Goal: Task Accomplishment & Management: Complete application form

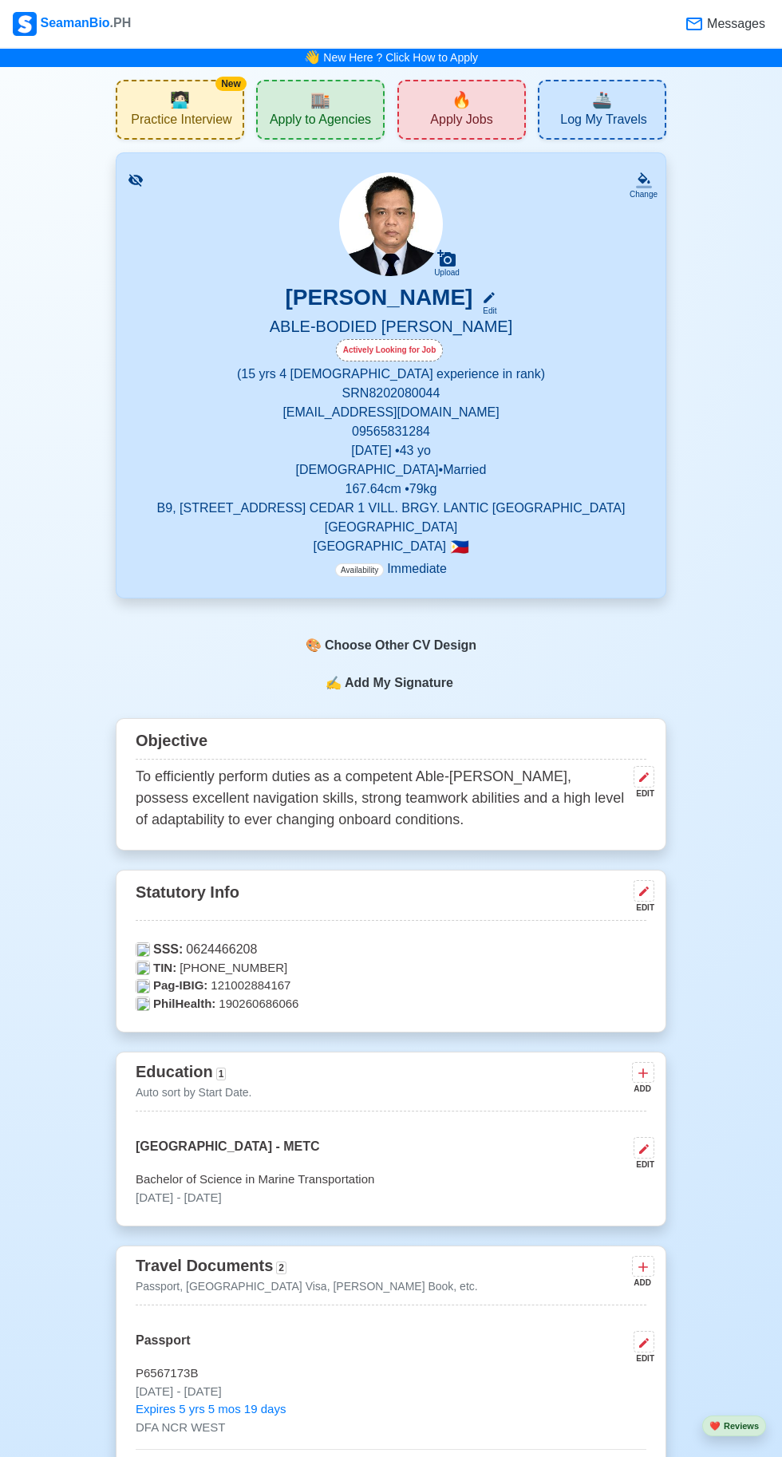
click at [461, 109] on span "🔥" at bounding box center [462, 100] width 20 height 24
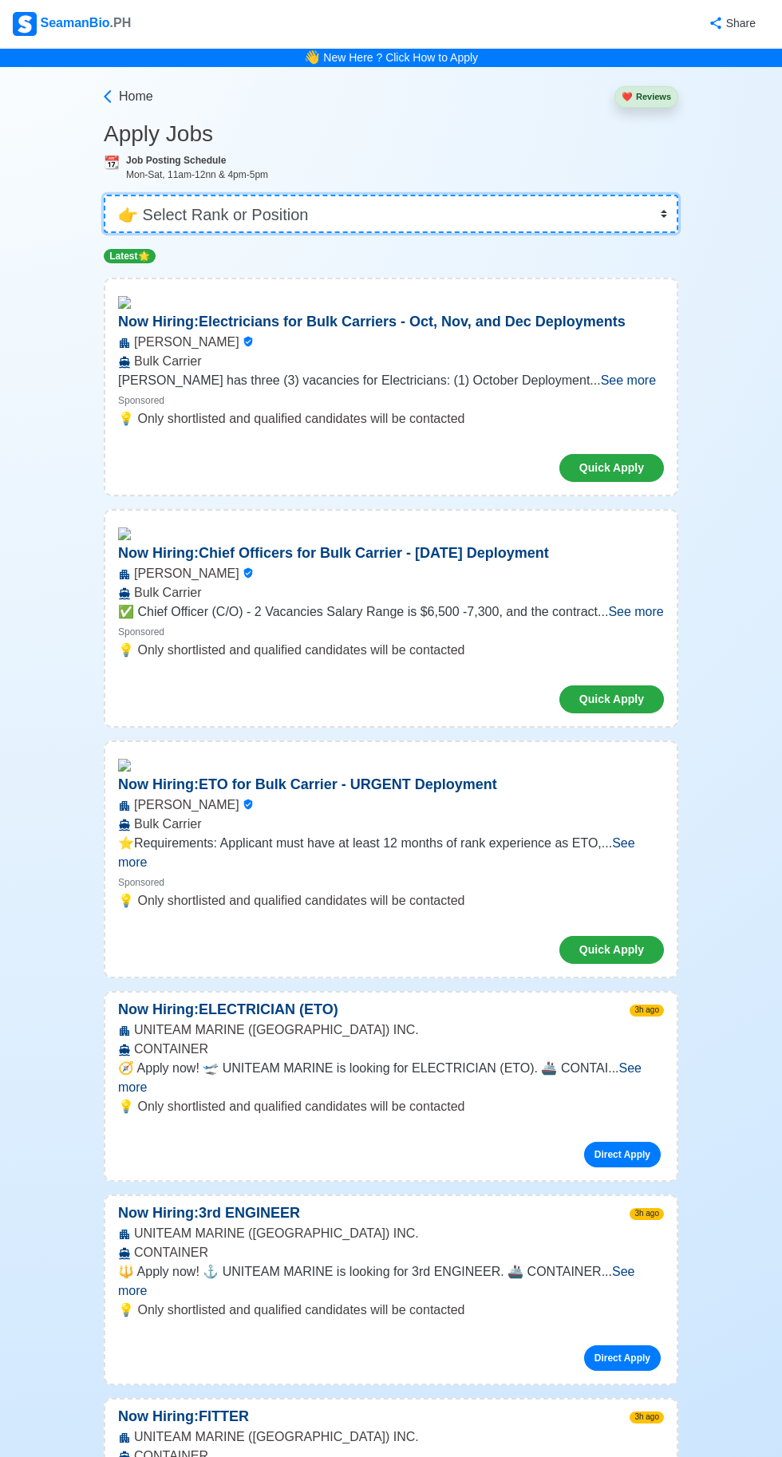
click at [384, 216] on select "👉 Select Rank or Position Master Chief Officer 2nd Officer 3rd Officer Junior O…" at bounding box center [391, 214] width 575 height 38
select select "[PERSON_NAME]"
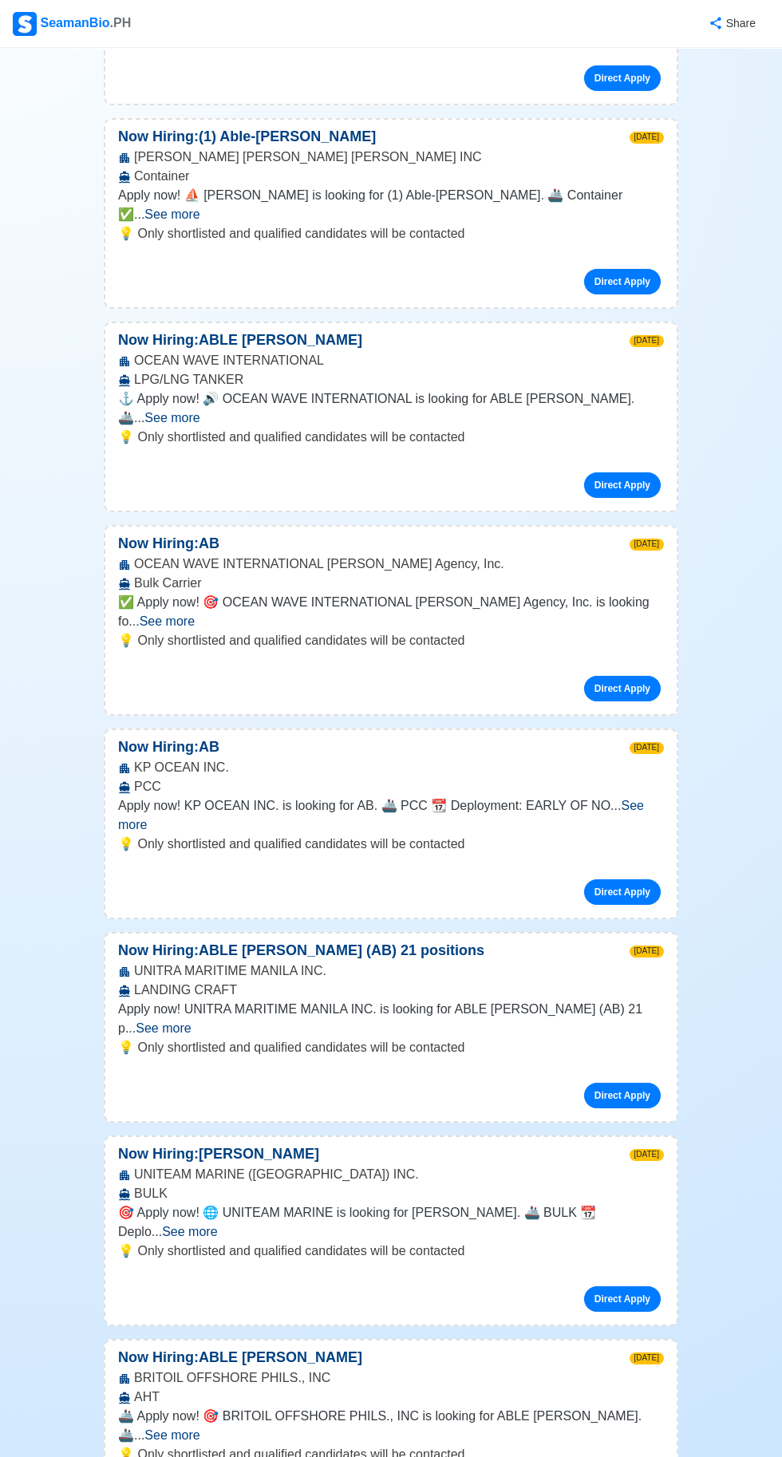
scroll to position [2014, 0]
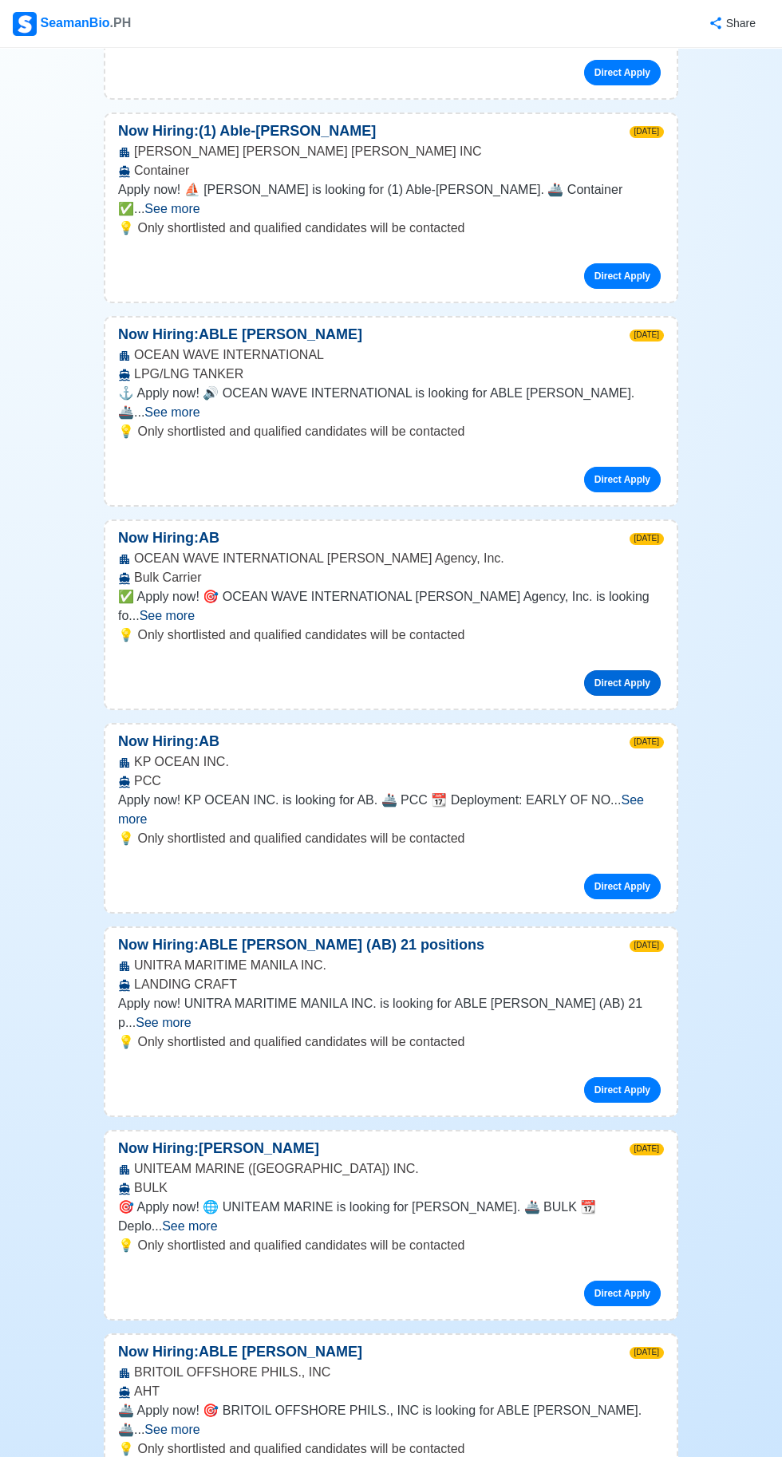
click at [646, 696] on link "Direct Apply" at bounding box center [622, 683] width 77 height 26
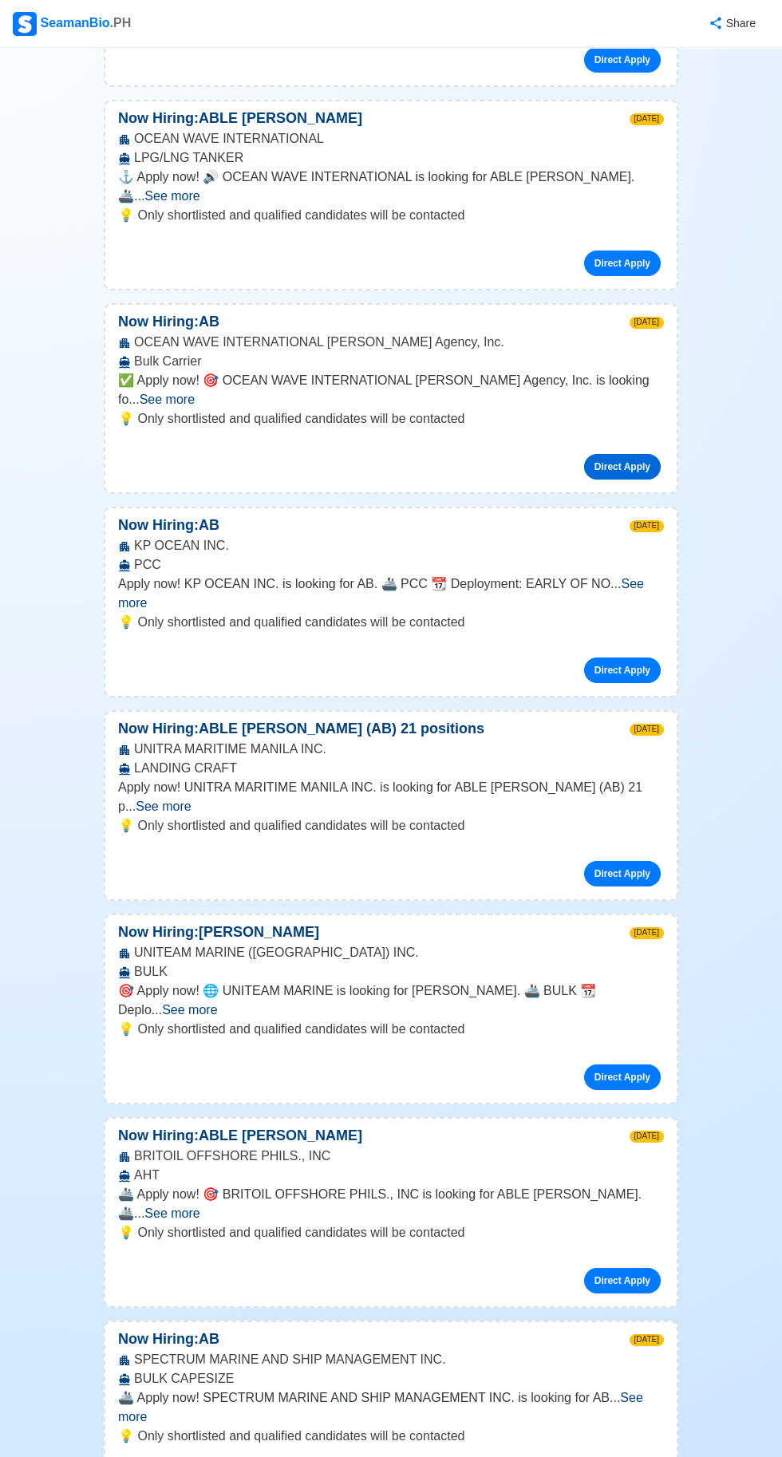
scroll to position [2244, 0]
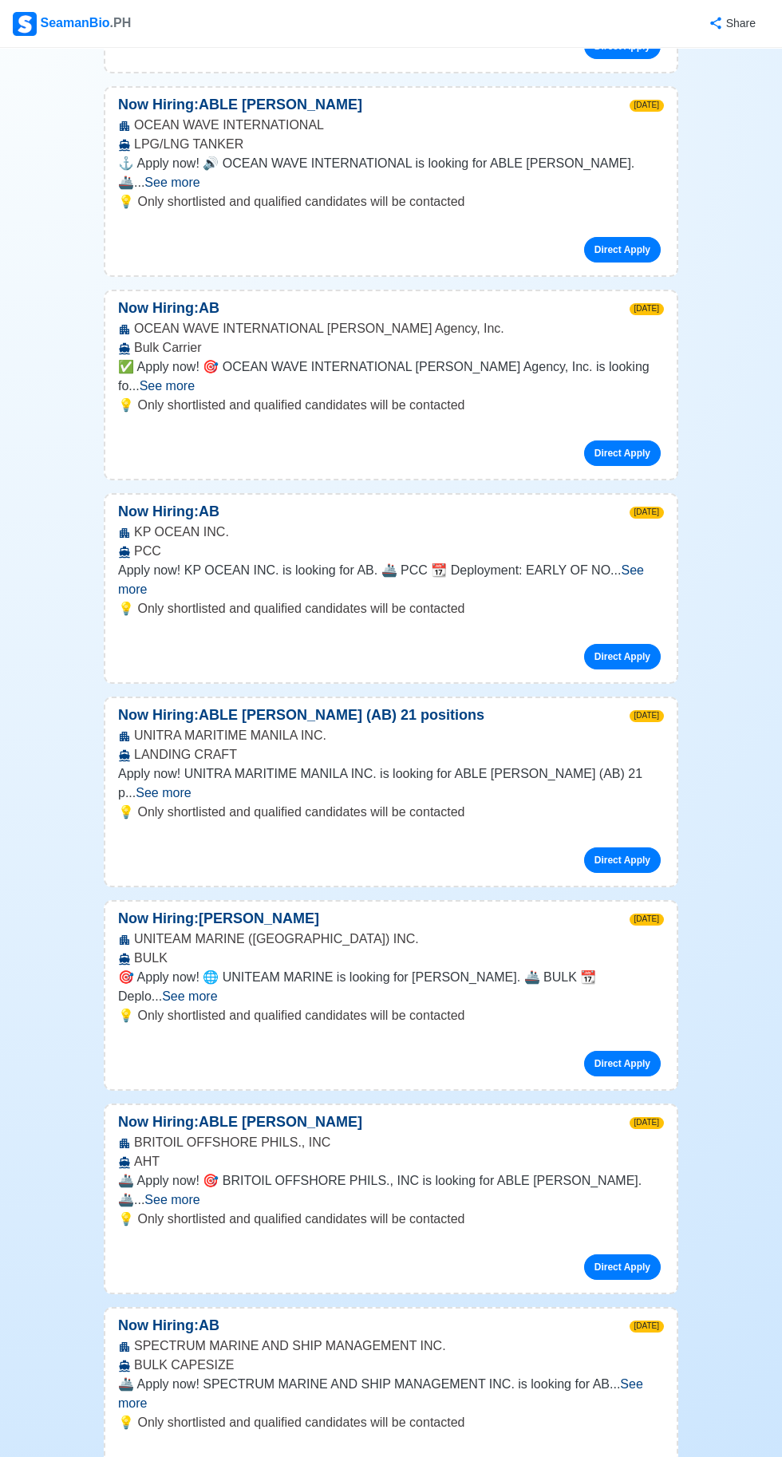
click at [208, 1003] on span "See more" at bounding box center [189, 997] width 55 height 14
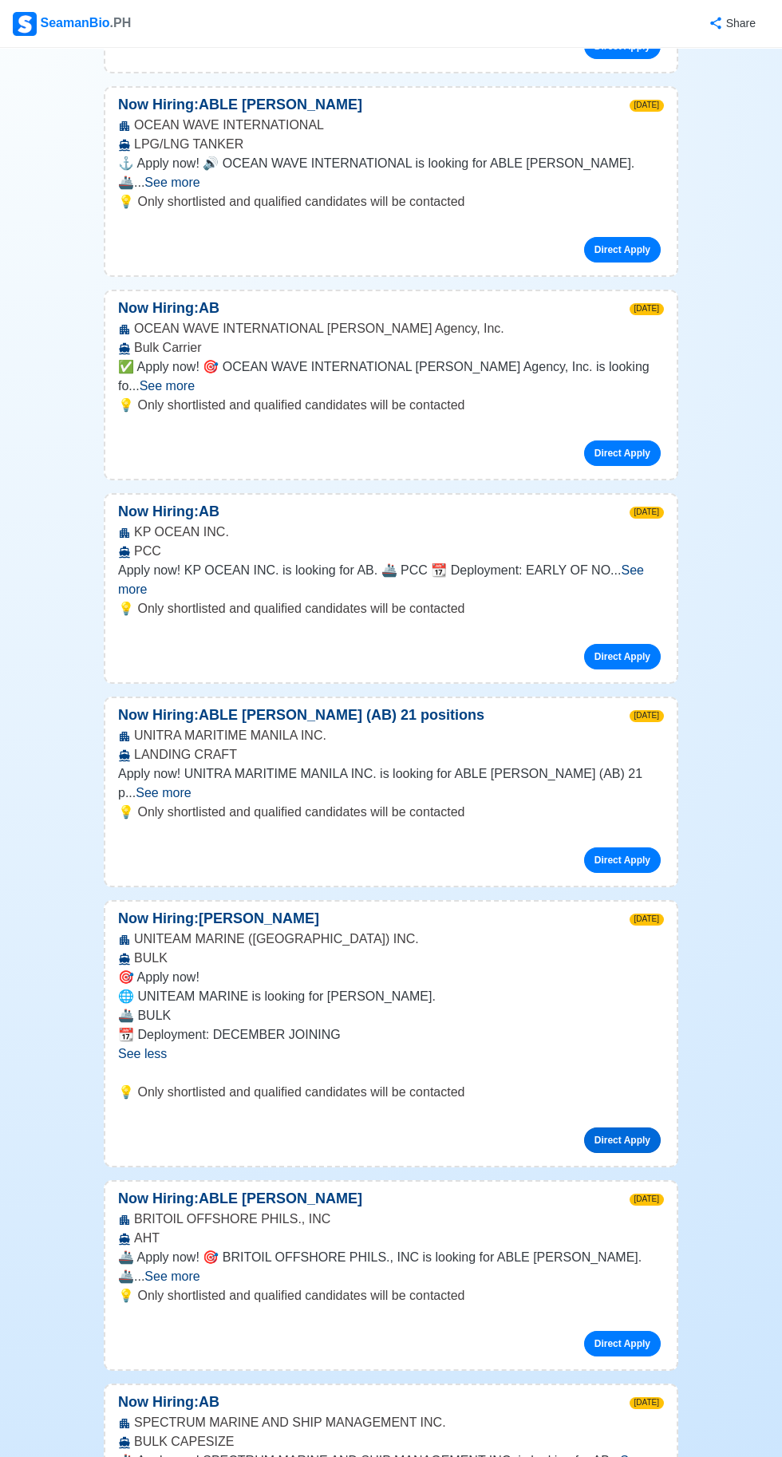
click at [634, 1153] on link "Direct Apply" at bounding box center [622, 1141] width 77 height 26
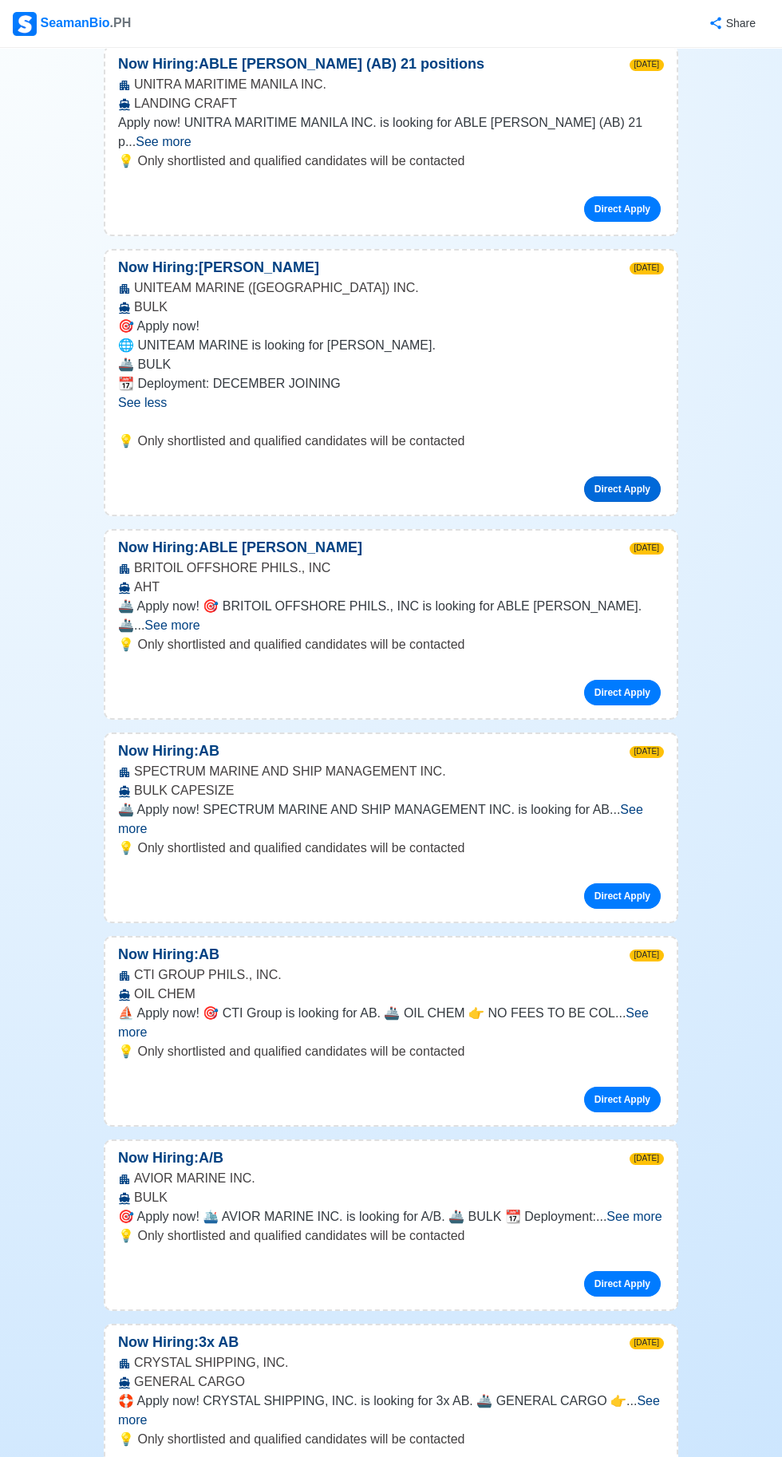
scroll to position [2913, 0]
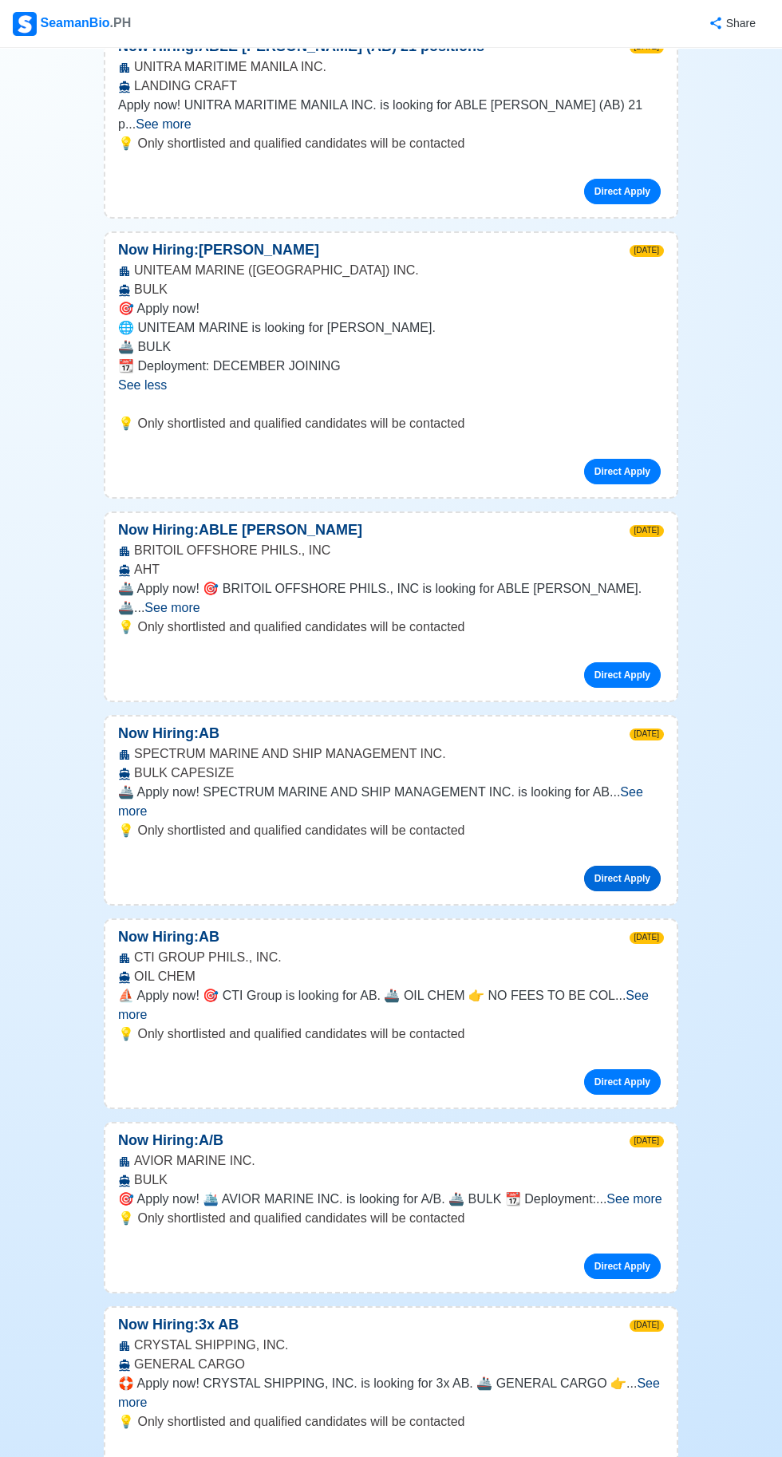
click at [631, 891] on link "Direct Apply" at bounding box center [622, 879] width 77 height 26
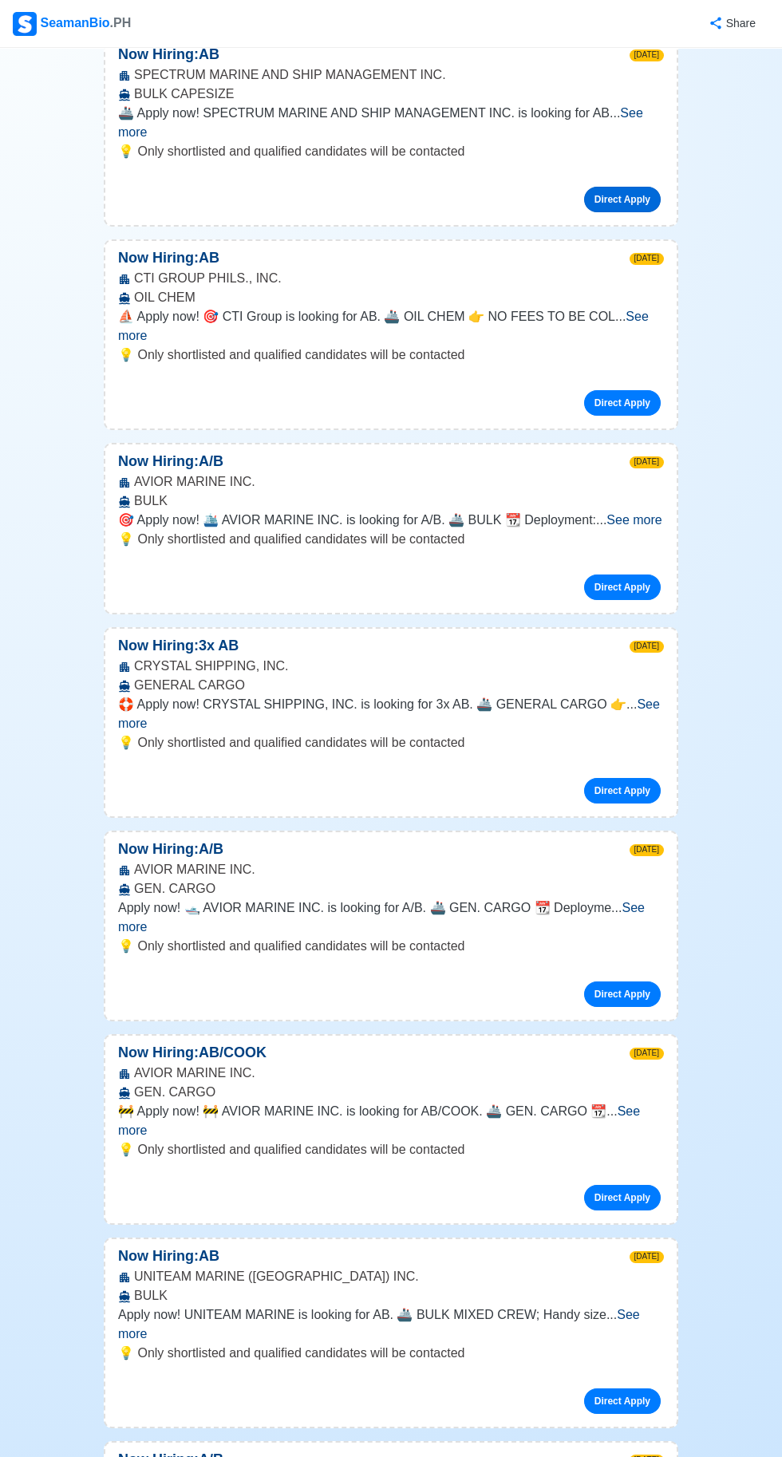
scroll to position [3598, 0]
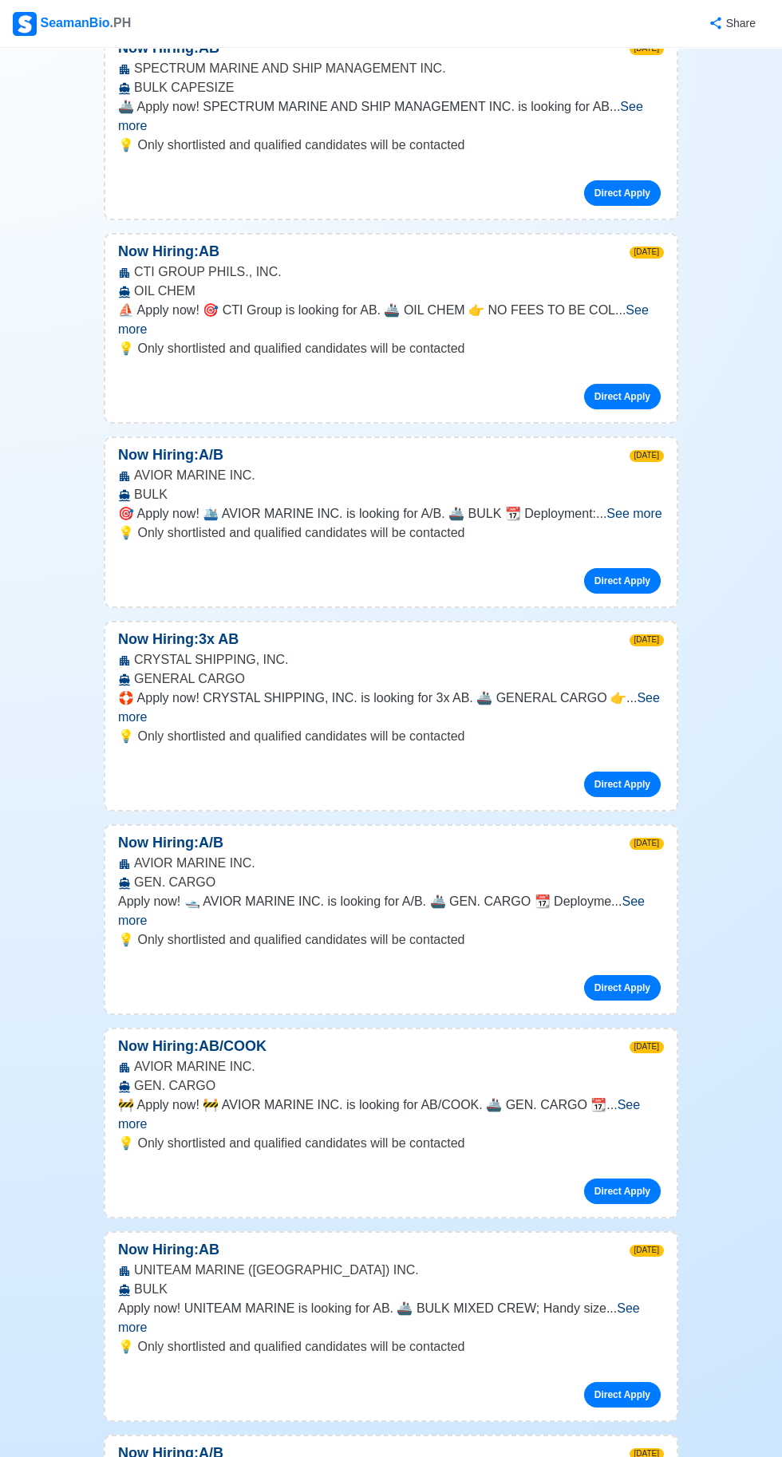
click at [607, 520] on span "See more" at bounding box center [634, 514] width 55 height 14
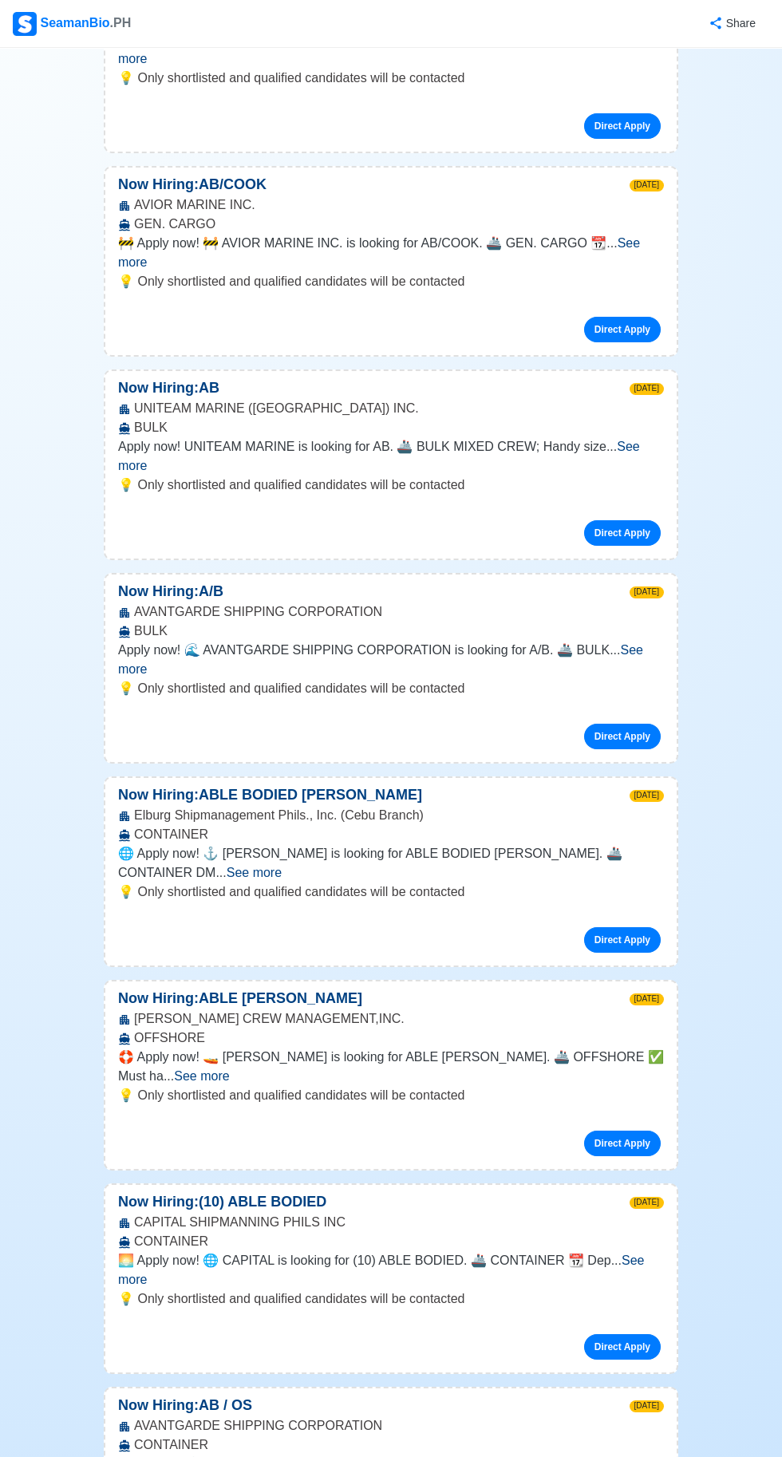
scroll to position [4607, 0]
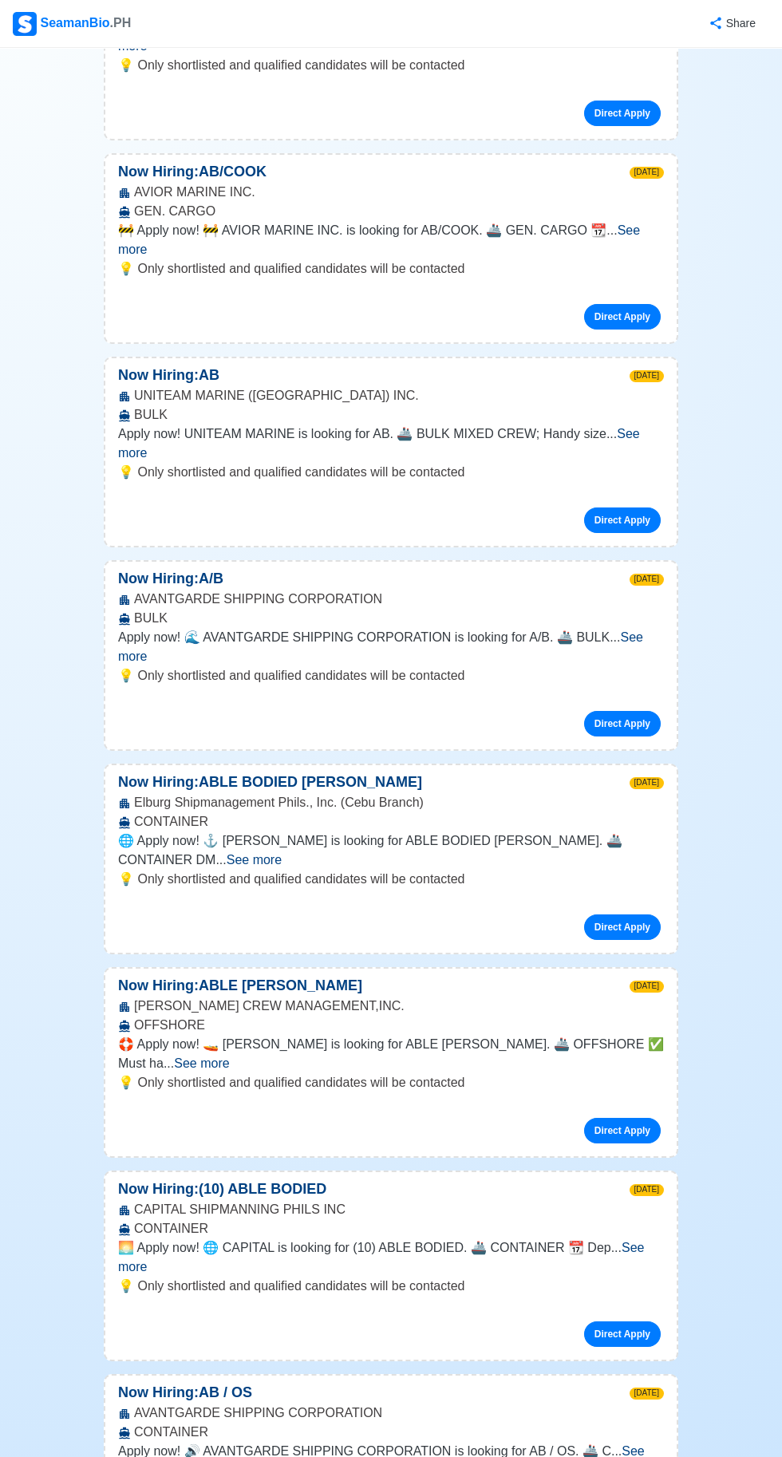
click at [165, 663] on span "See more" at bounding box center [380, 646] width 525 height 33
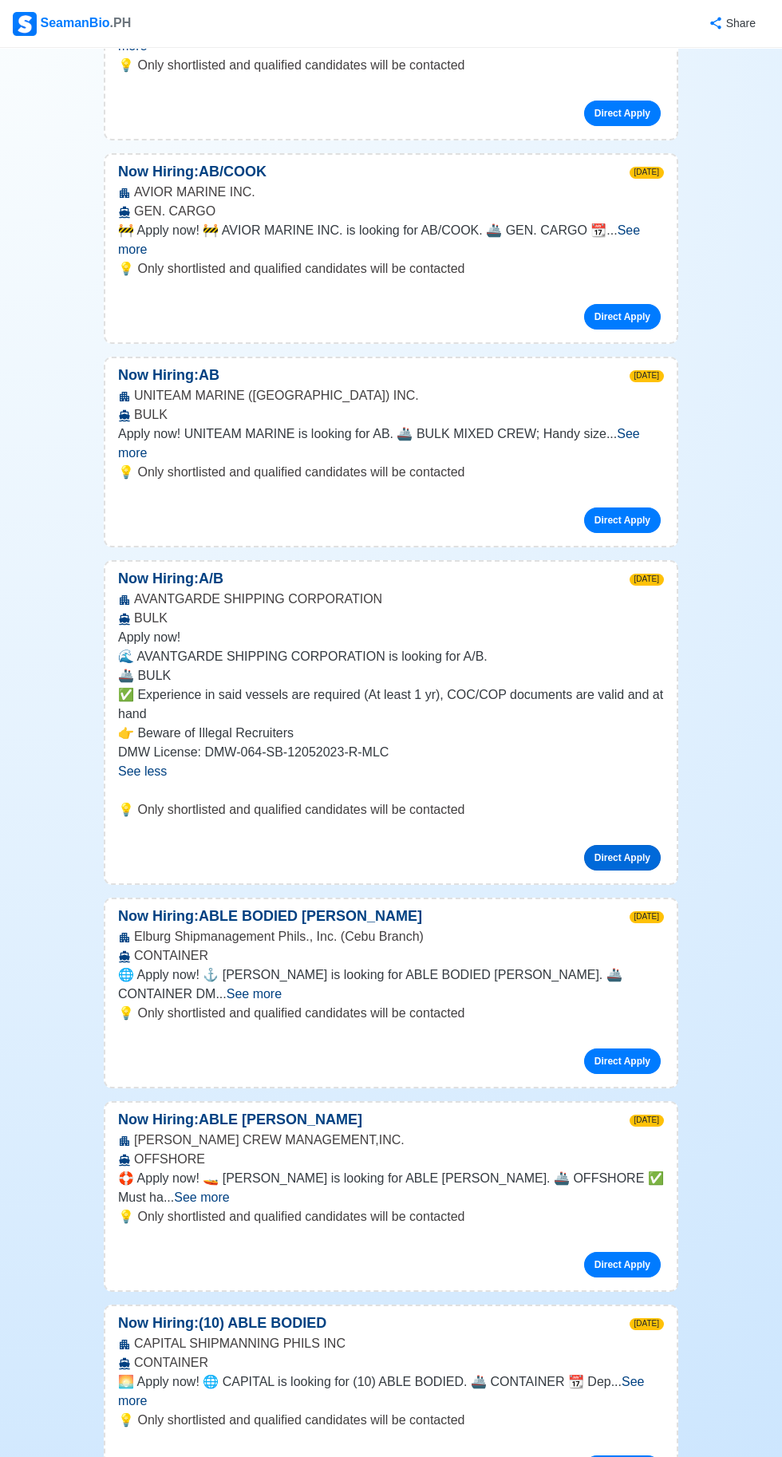
click at [630, 871] on link "Direct Apply" at bounding box center [622, 858] width 77 height 26
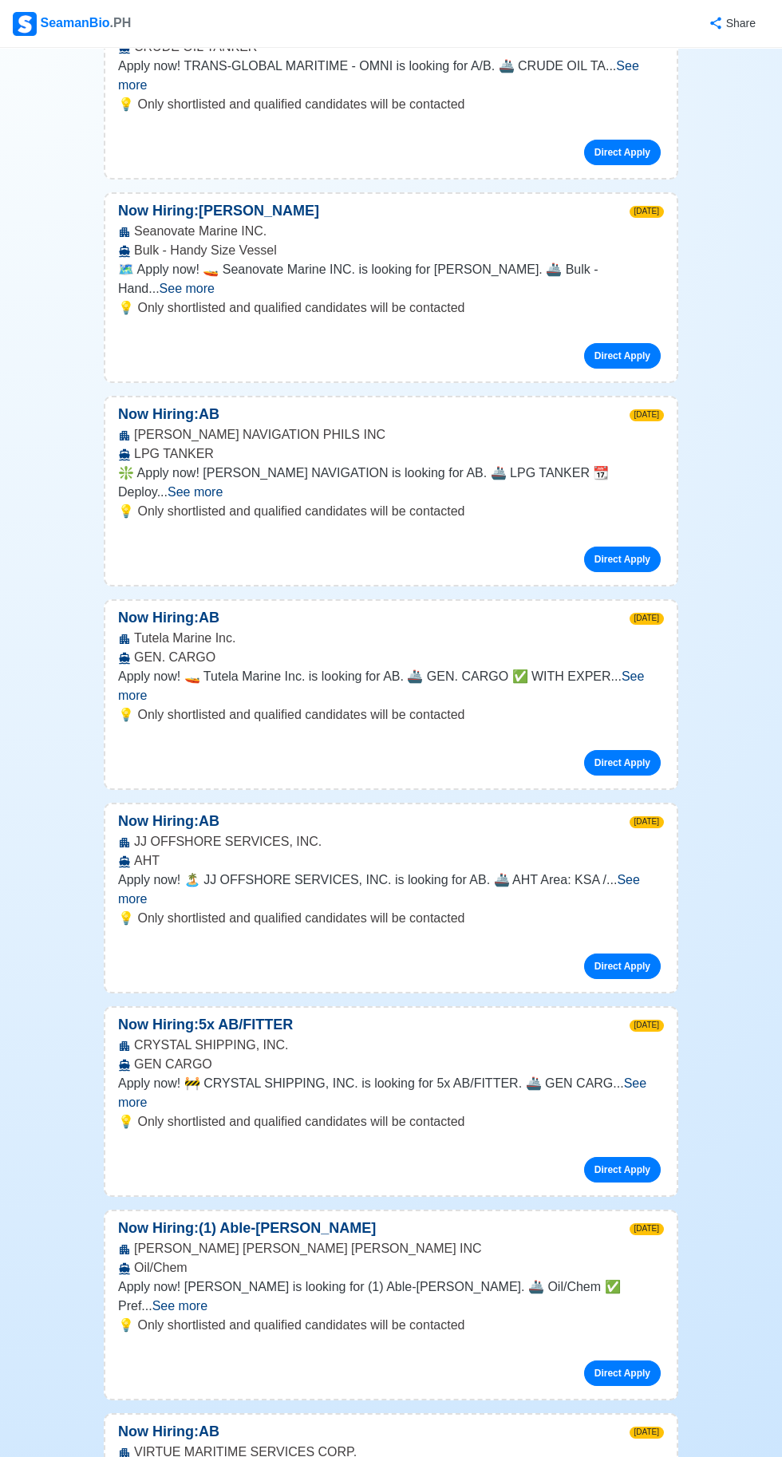
scroll to position [6333, 0]
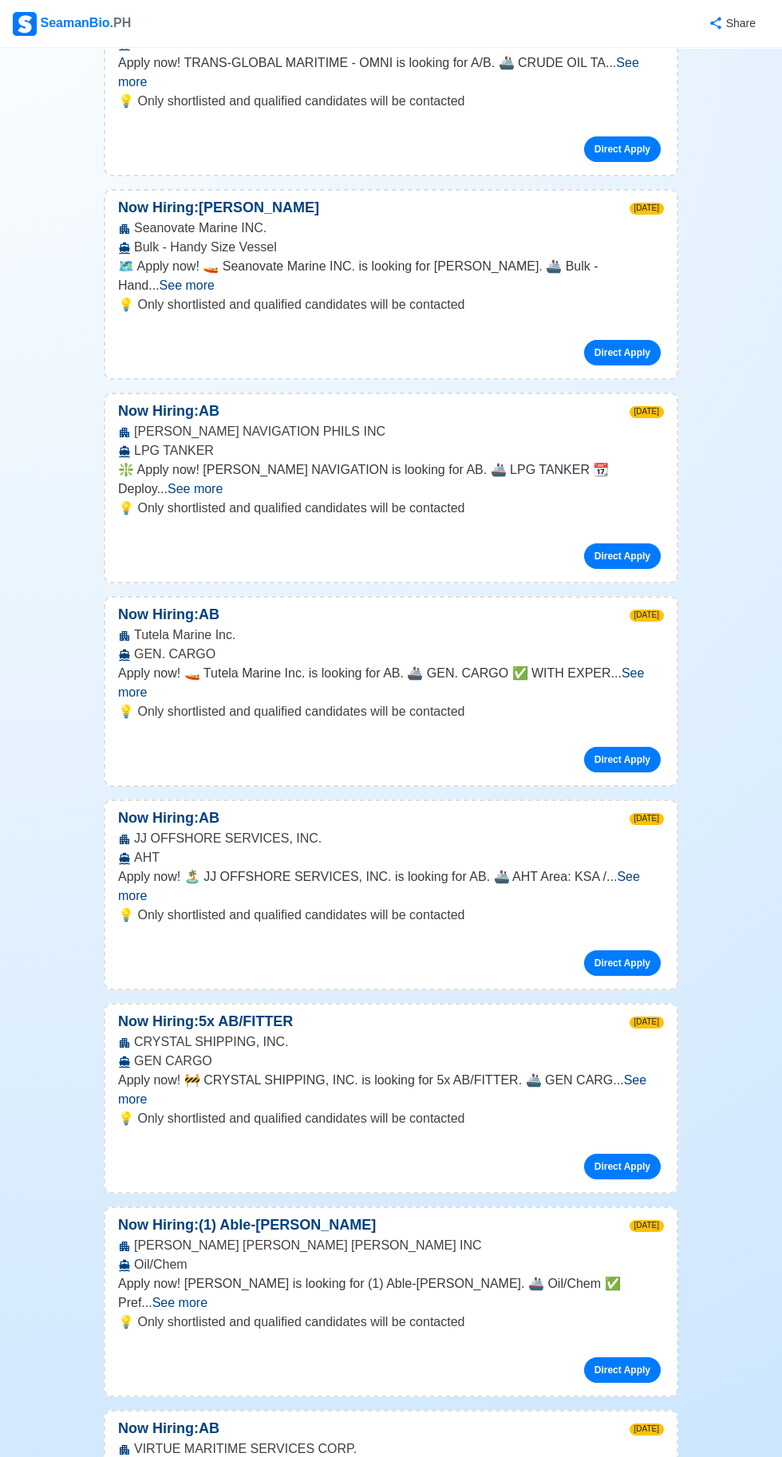
click at [194, 292] on span "See more" at bounding box center [187, 286] width 55 height 14
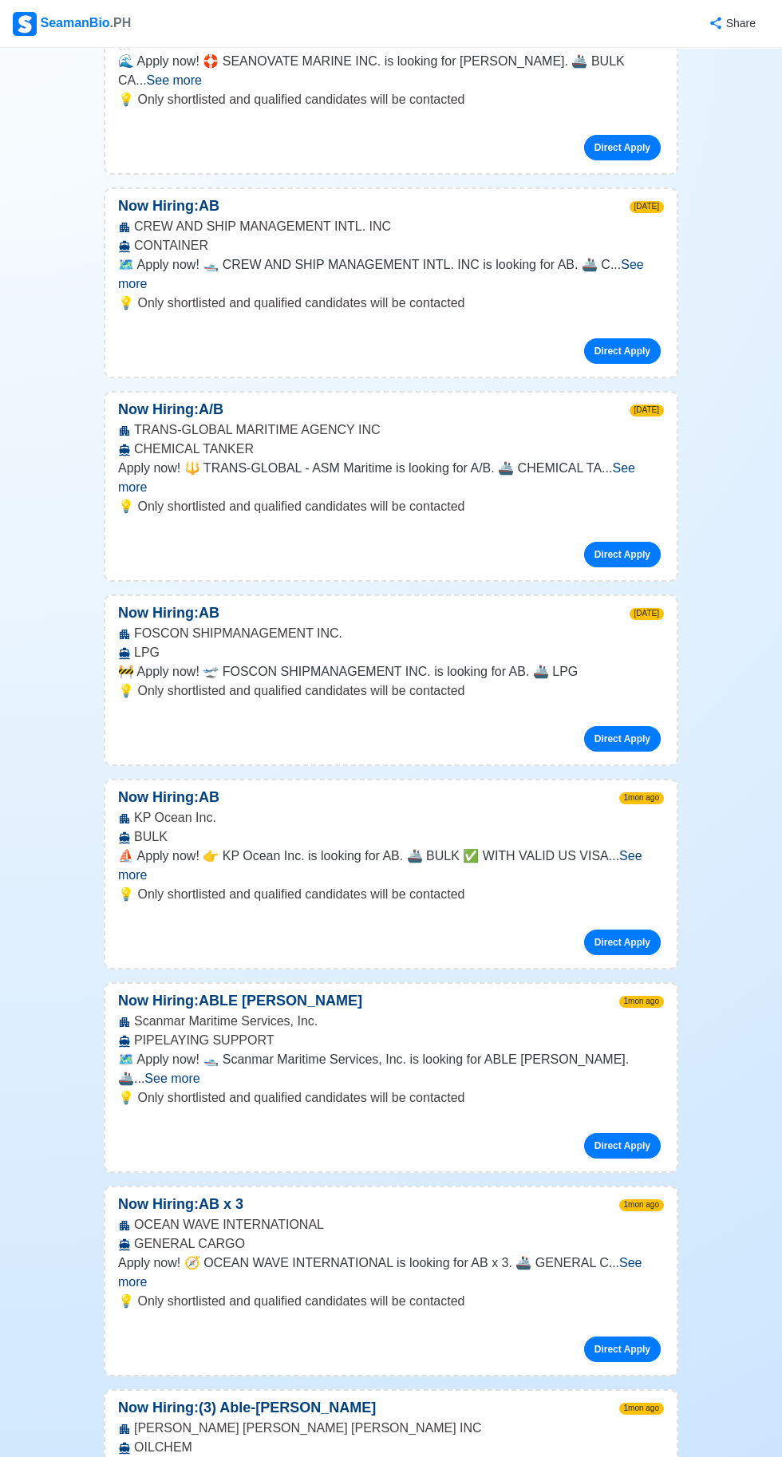
scroll to position [11334, 0]
click at [188, 86] on span "See more" at bounding box center [174, 80] width 55 height 14
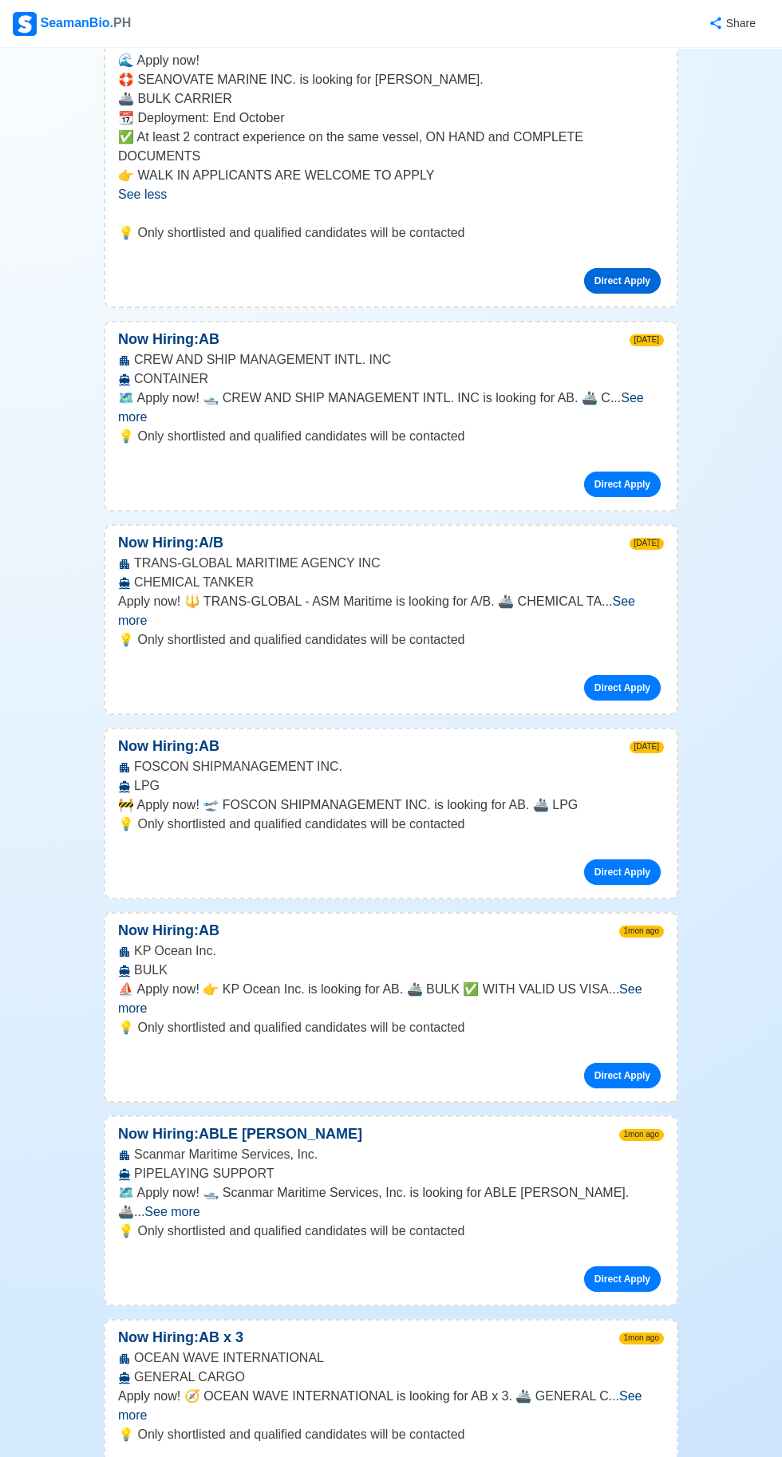
click at [639, 294] on link "Direct Apply" at bounding box center [622, 281] width 77 height 26
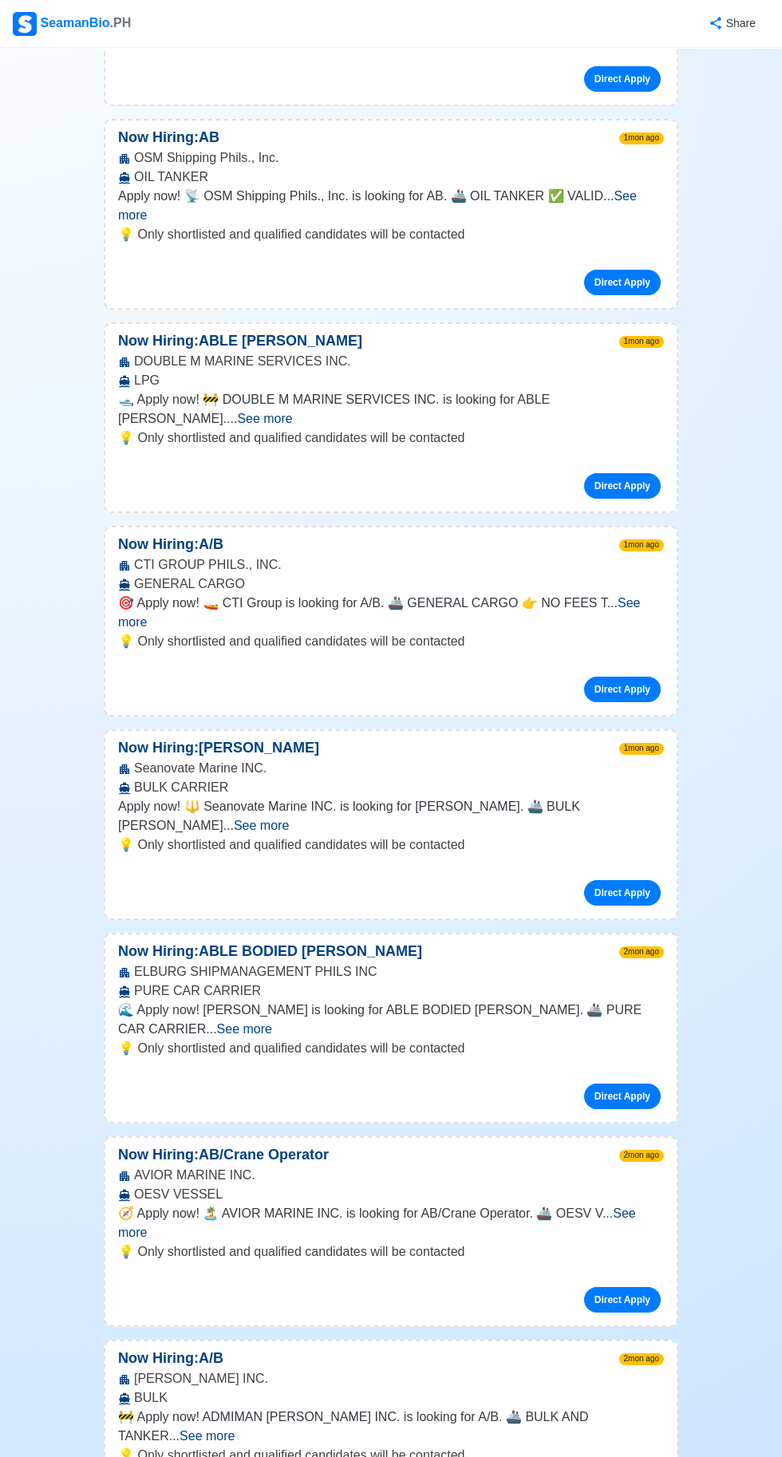
scroll to position [23651, 0]
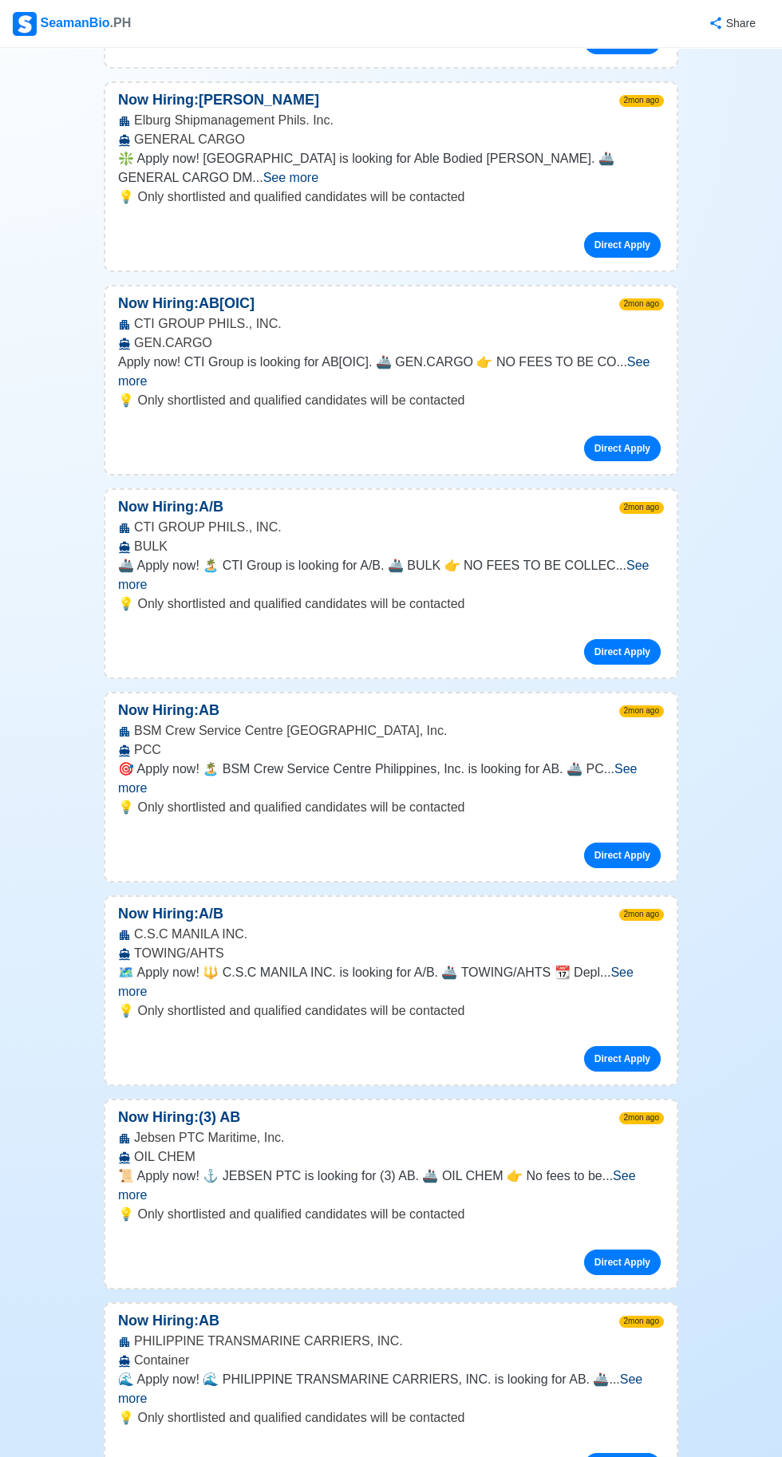
scroll to position [26861, 0]
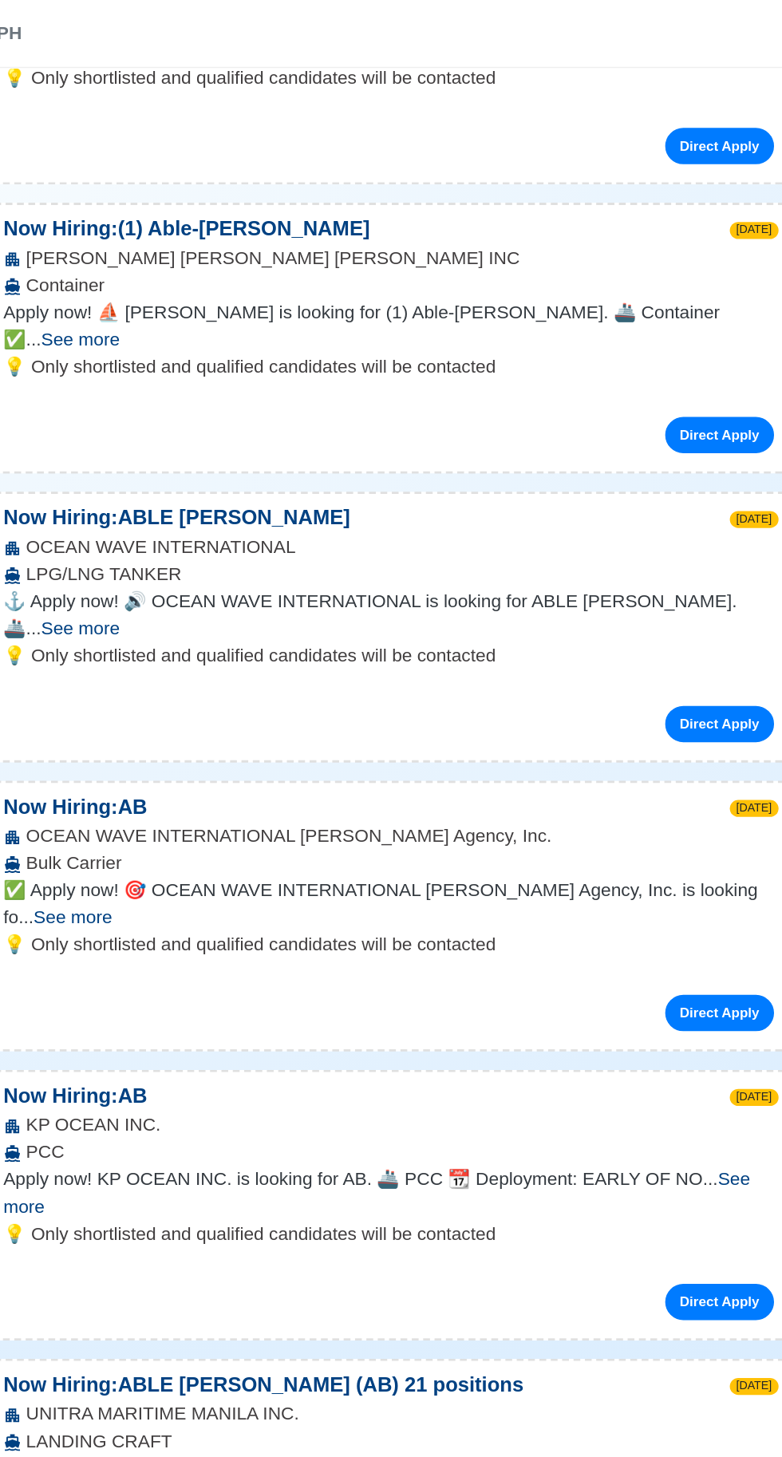
scroll to position [0, 0]
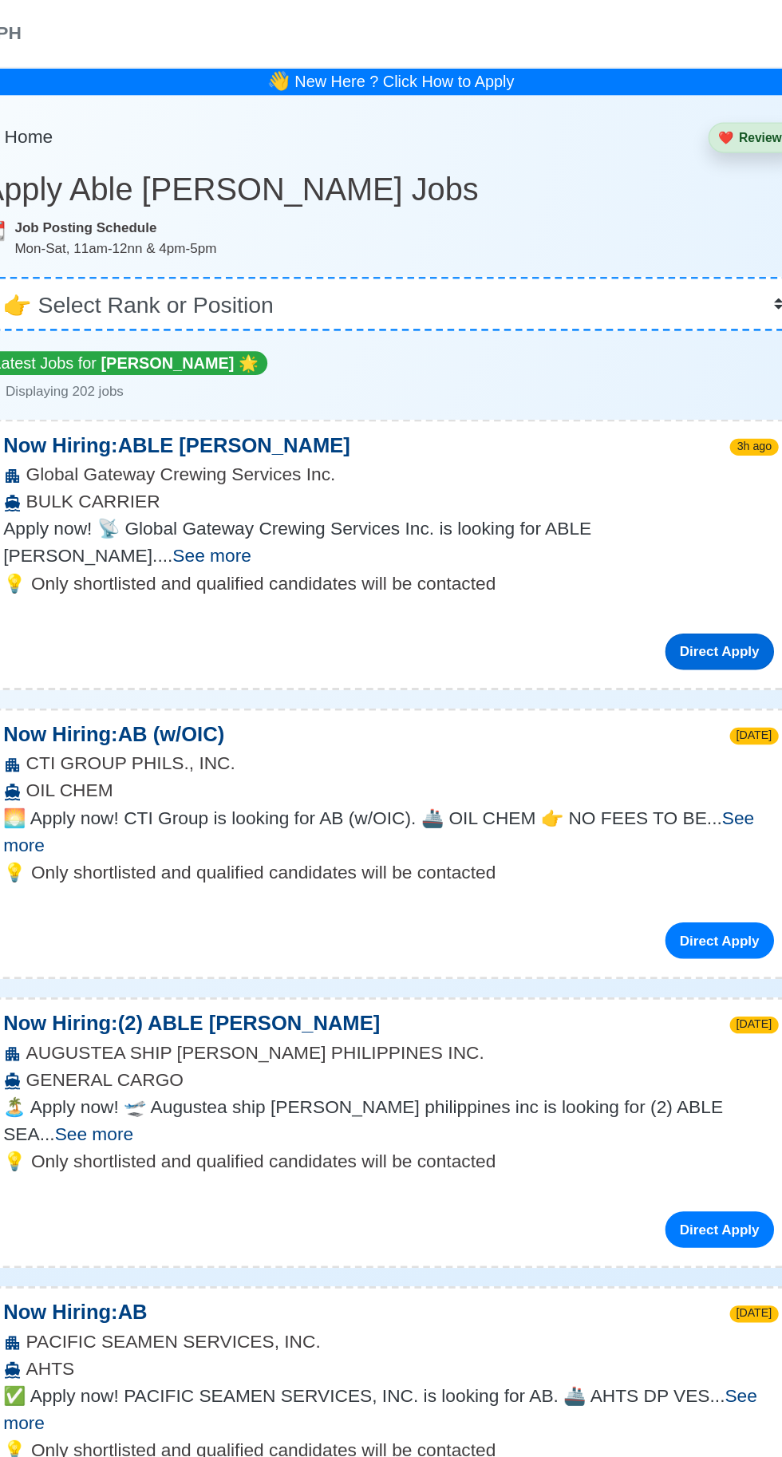
click at [640, 470] on link "Direct Apply" at bounding box center [622, 459] width 77 height 26
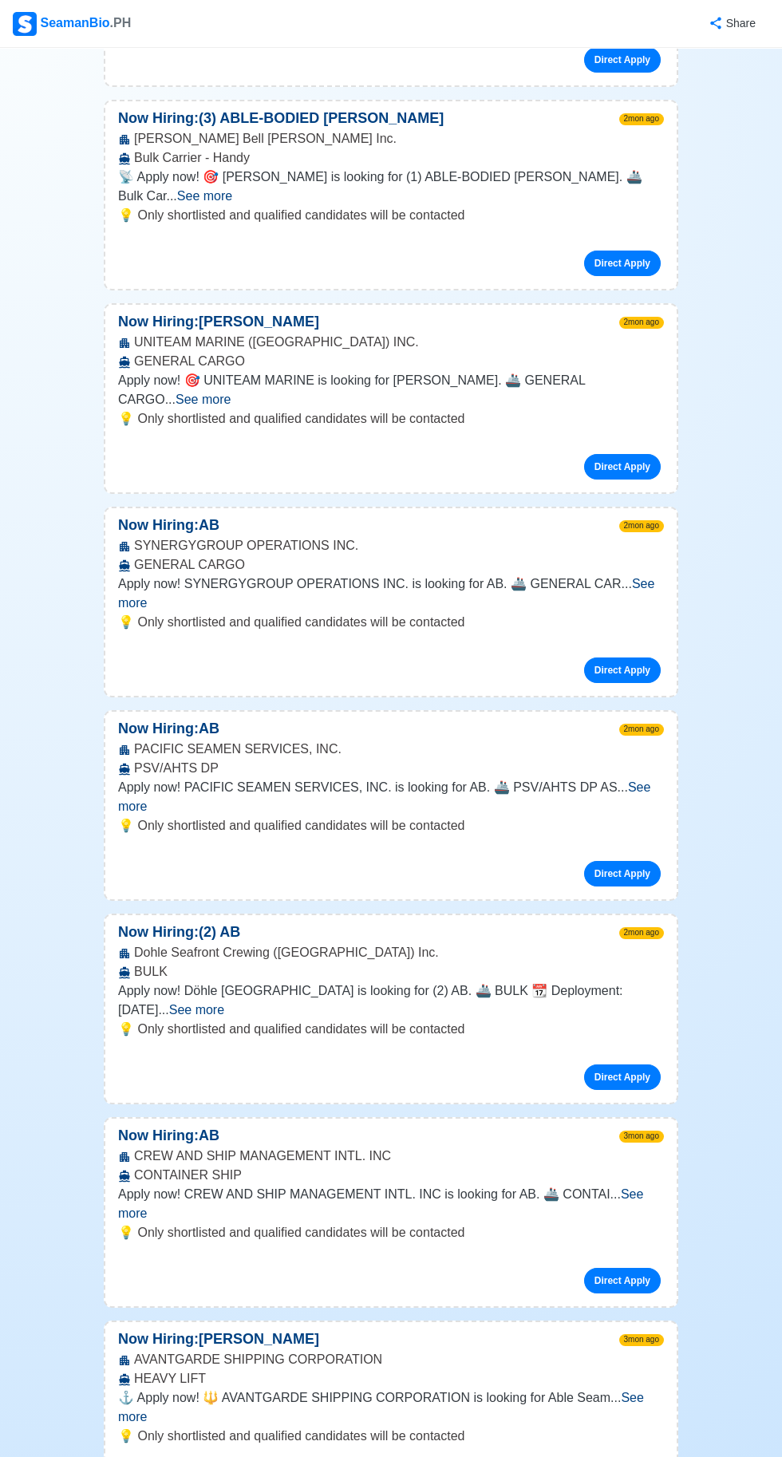
scroll to position [38073, 0]
